Goal: Task Accomplishment & Management: Manage account settings

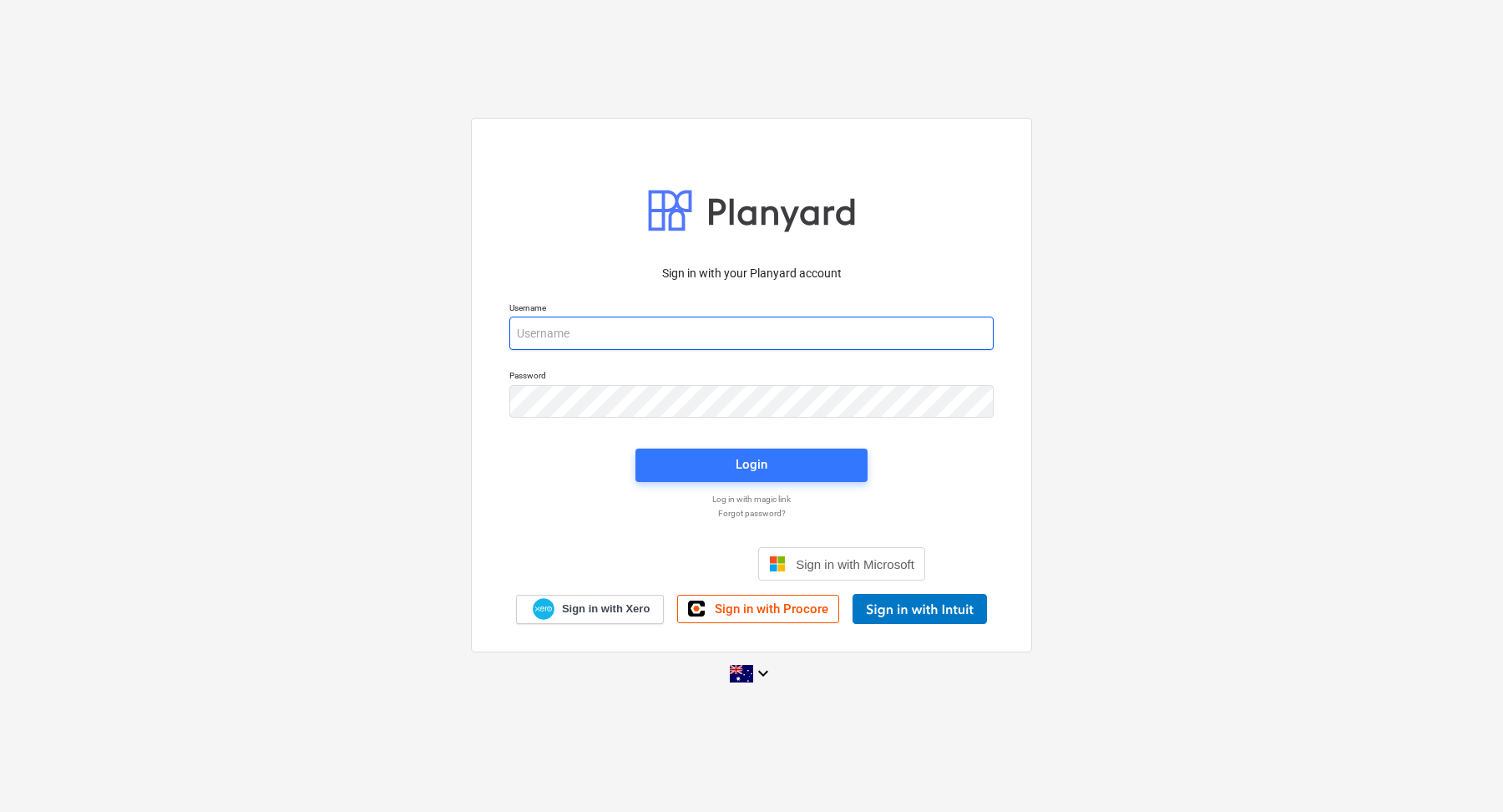
click at [552, 319] on input "email" at bounding box center [751, 333] width 484 height 33
type input "[EMAIL_ADDRESS][DOMAIN_NAME]"
click at [569, 423] on div "Password" at bounding box center [751, 394] width 504 height 68
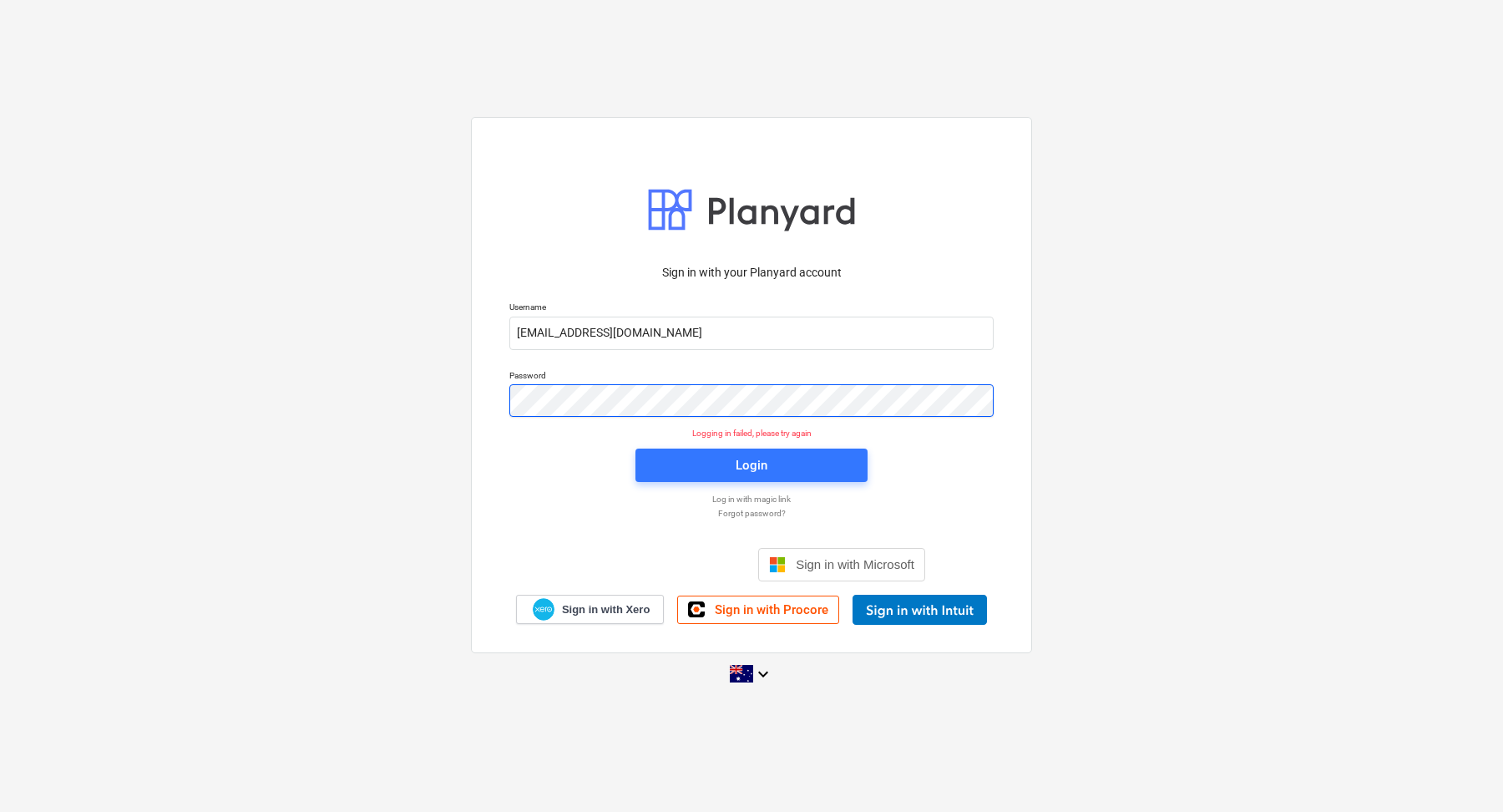
click at [316, 400] on div "Sign in with your Planyard account Username [EMAIL_ADDRESS][DOMAIN_NAME] Passwo…" at bounding box center [751, 406] width 1503 height 604
